Goal: Download file/media

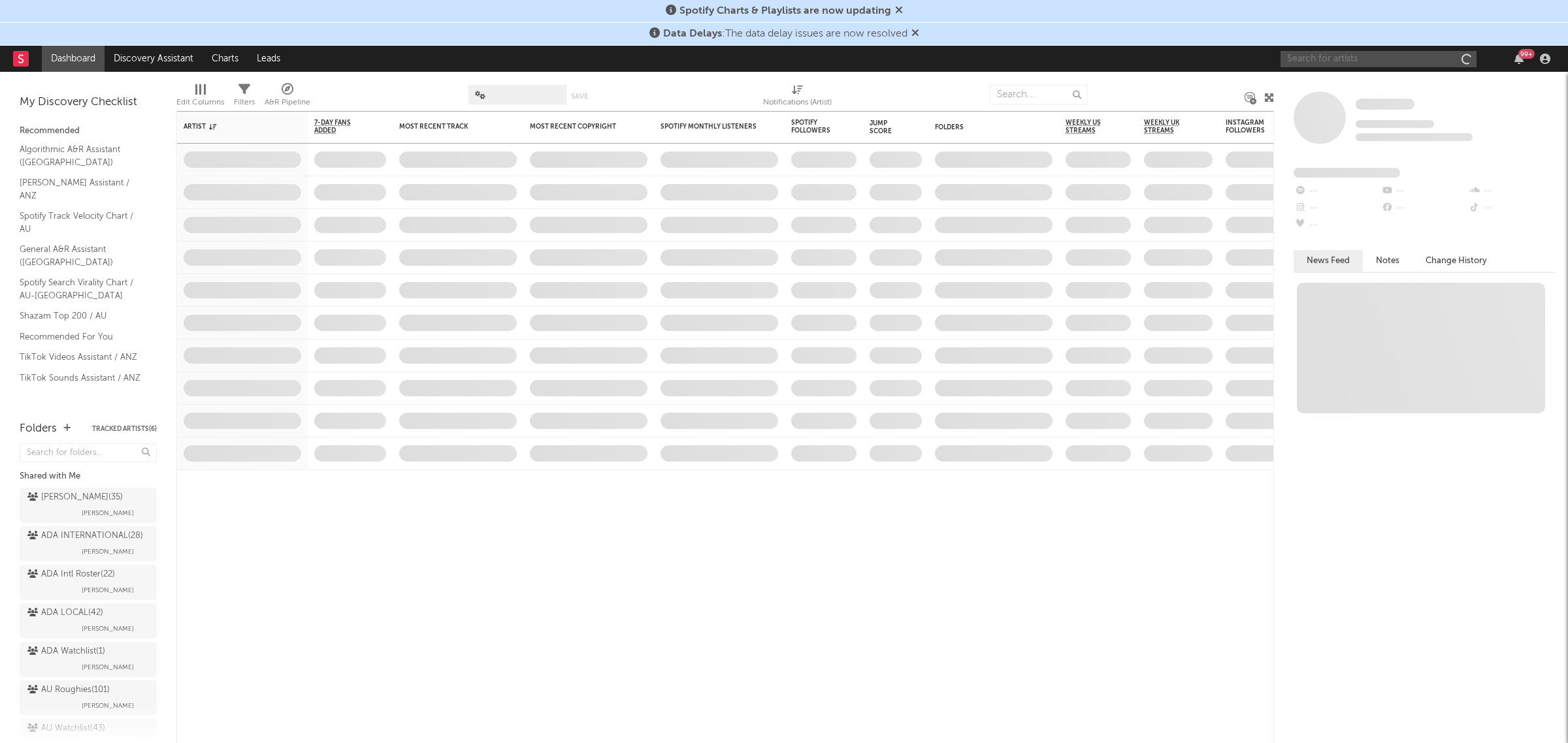
click at [1373, 51] on input "text" at bounding box center [1379, 59] width 196 height 16
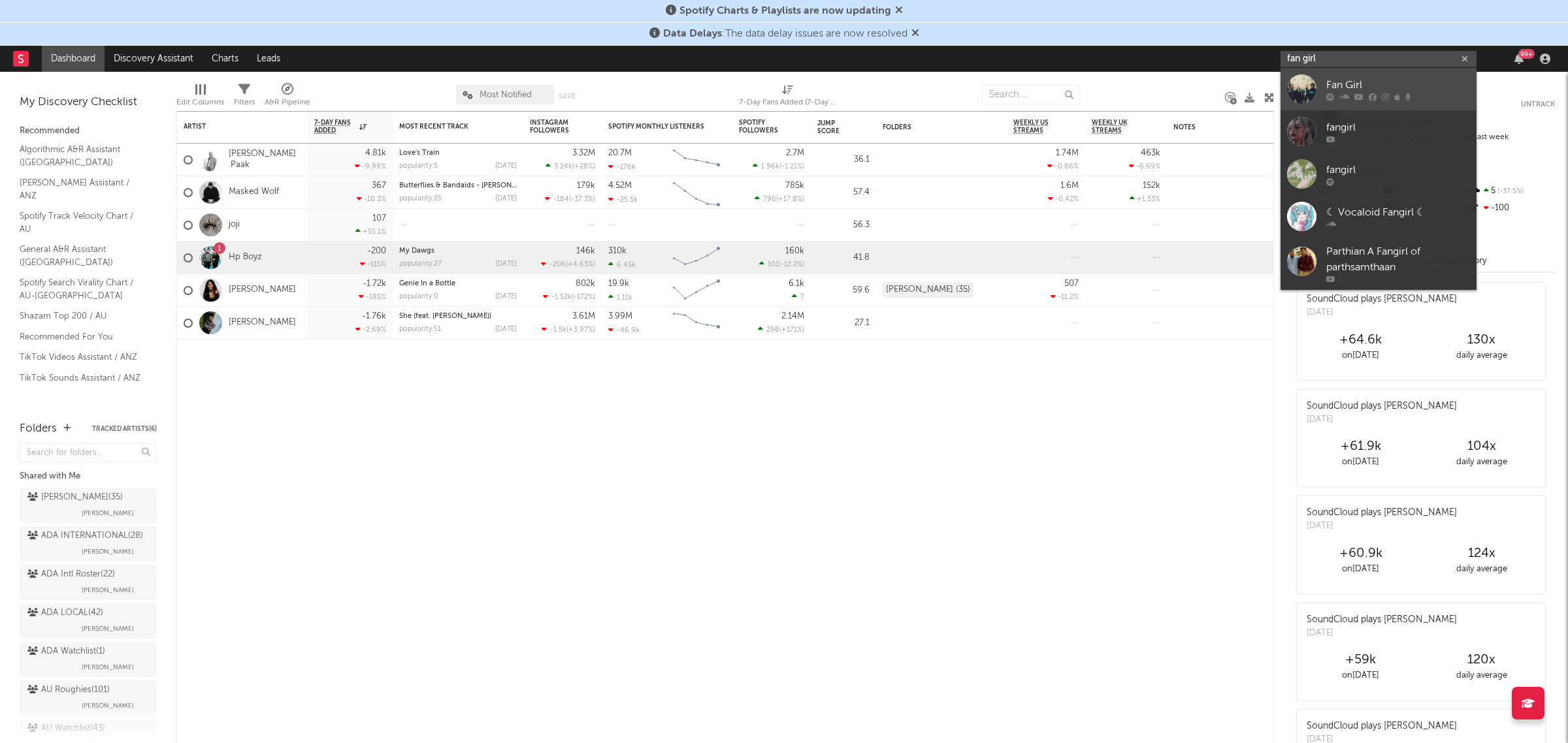
type input "fan girl"
click at [1420, 80] on div "Fan Girl" at bounding box center [1398, 86] width 144 height 16
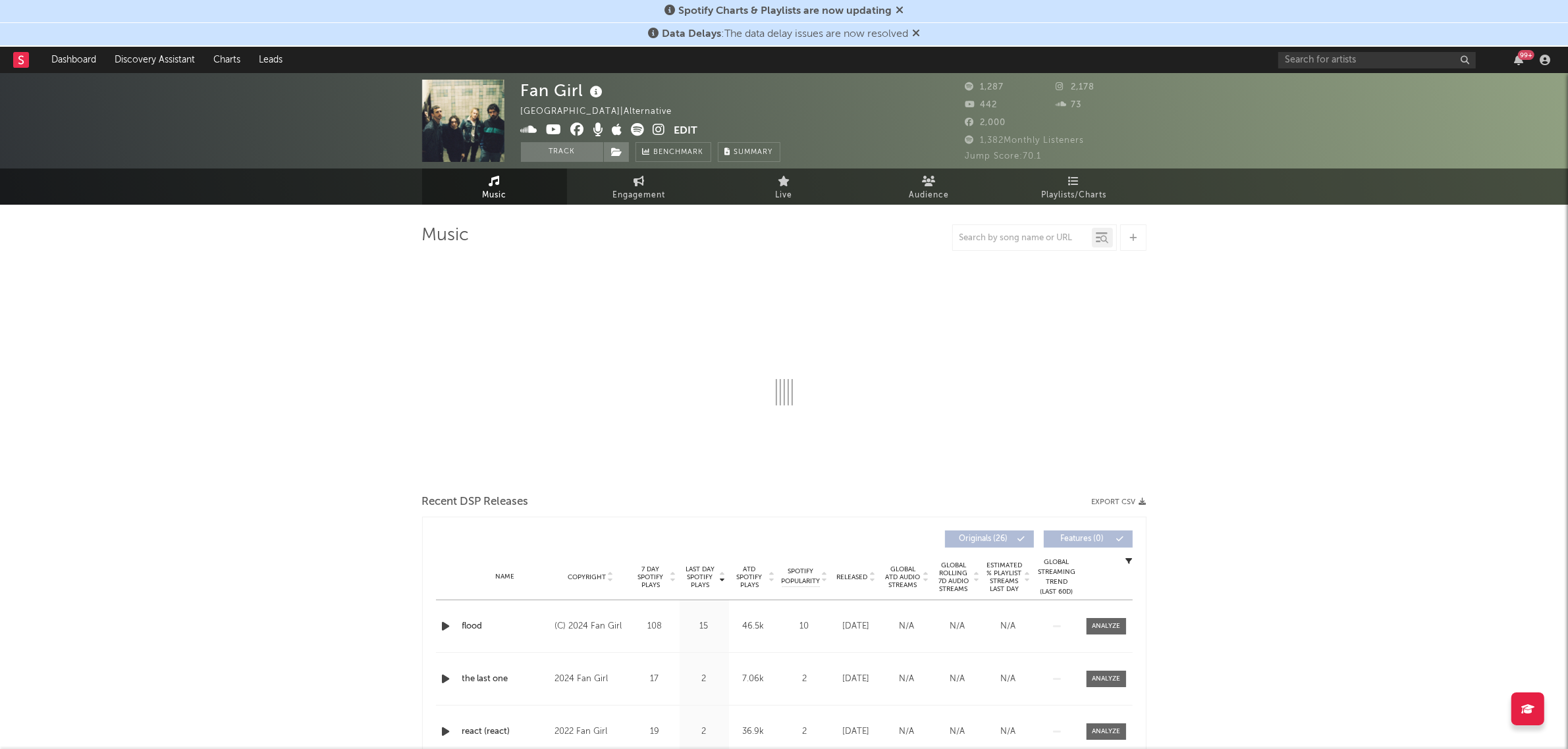
select select "1w"
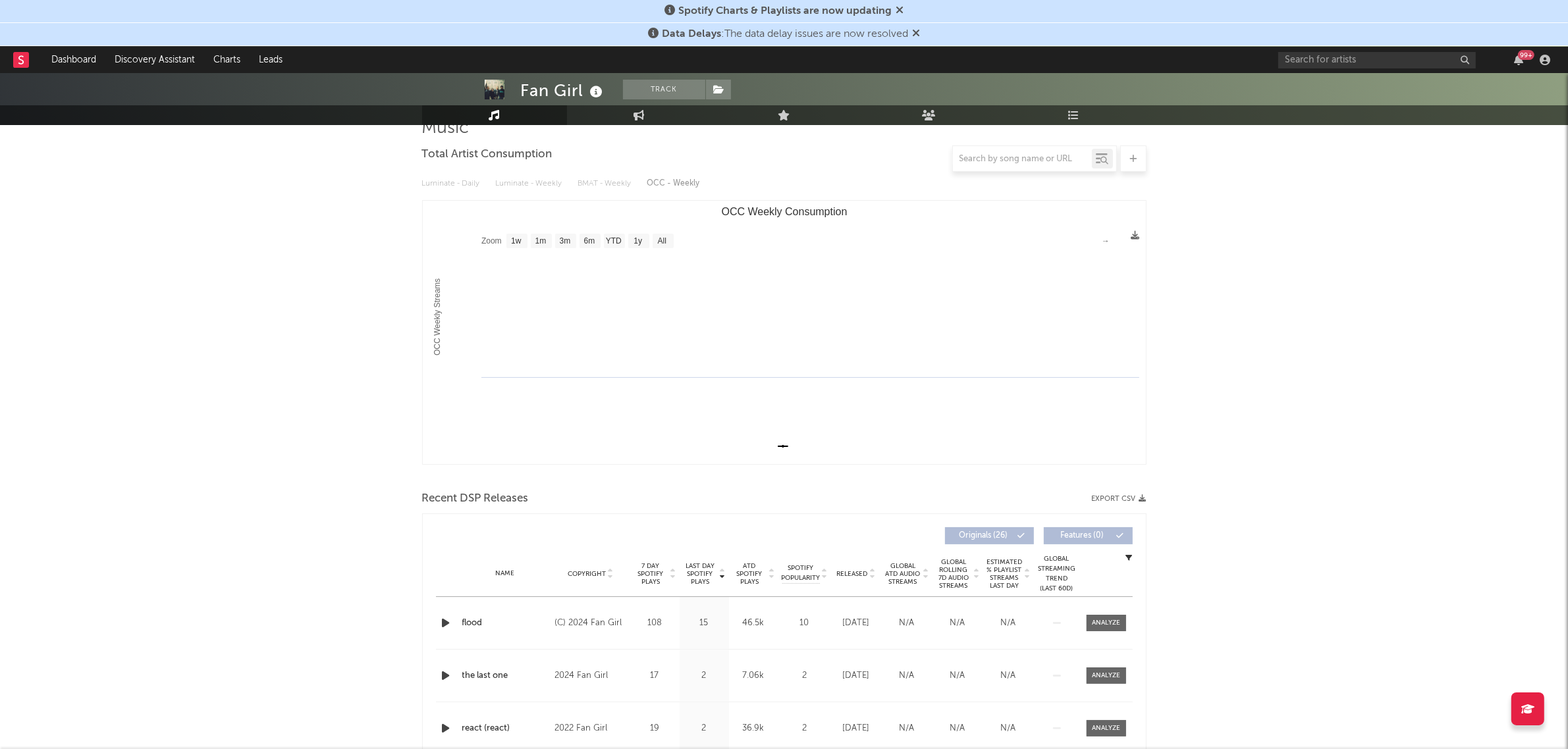
scroll to position [411, 0]
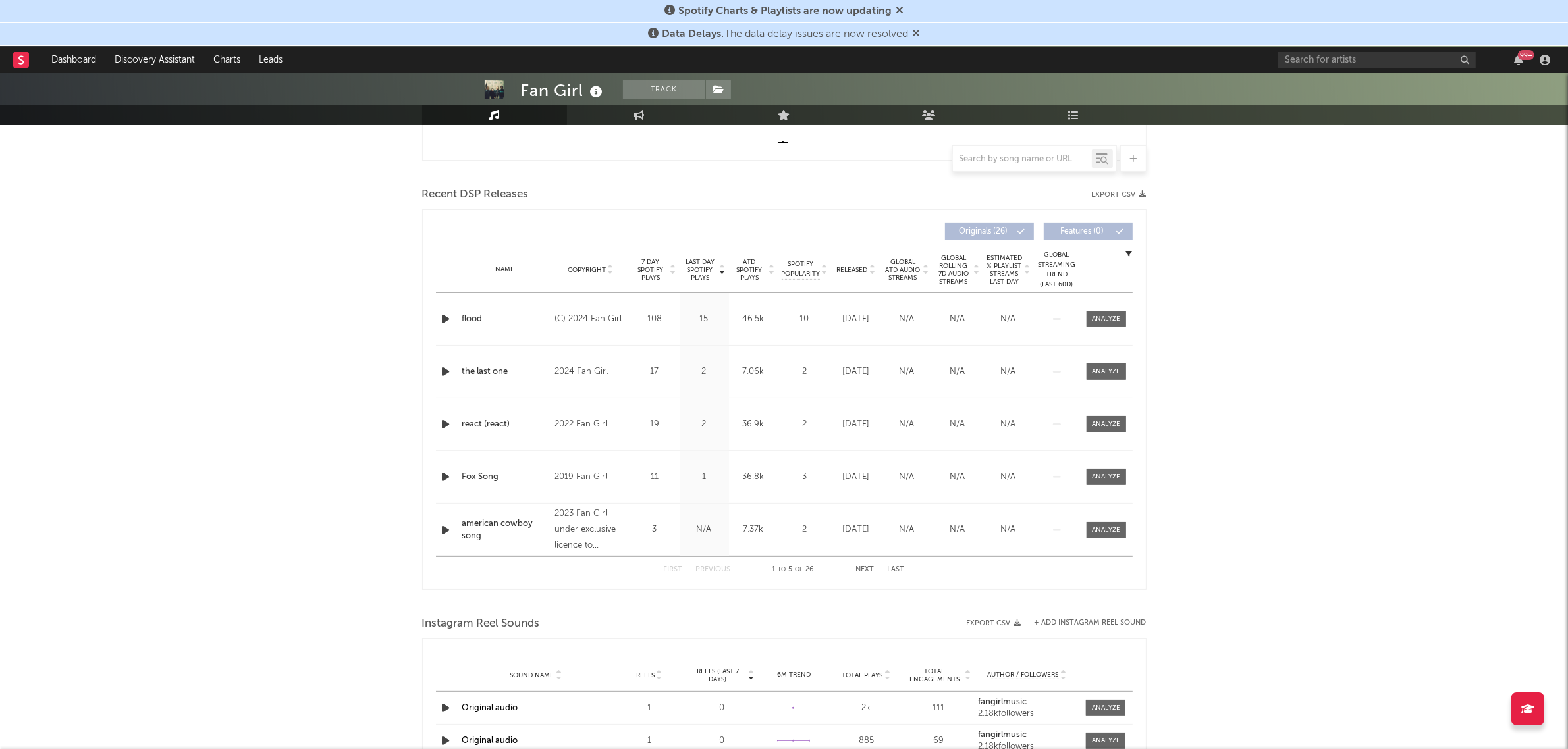
click at [1120, 185] on div "Recent DSP Releases Export CSV" at bounding box center [784, 194] width 724 height 22
click at [1120, 189] on div "Recent DSP Releases Export CSV" at bounding box center [784, 194] width 724 height 22
click at [1119, 192] on button "Export CSV" at bounding box center [1119, 194] width 55 height 8
